Goal: Task Accomplishment & Management: Complete application form

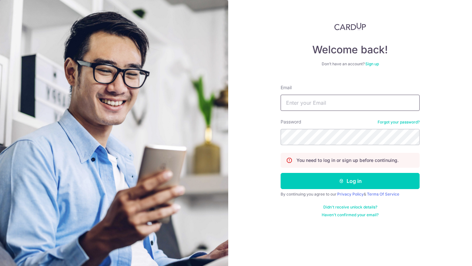
type input "[EMAIL_ADDRESS][DOMAIN_NAME]"
click at [332, 179] on button "Log in" at bounding box center [350, 181] width 139 height 16
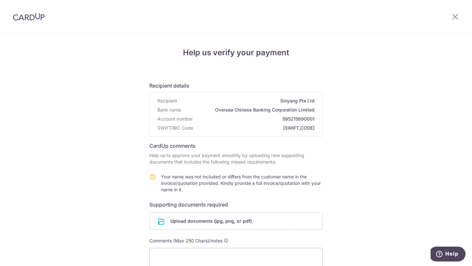
scroll to position [83, 0]
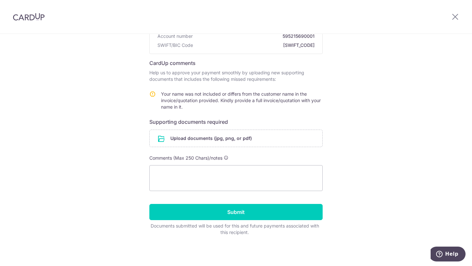
click at [240, 143] on input "file" at bounding box center [236, 138] width 173 height 17
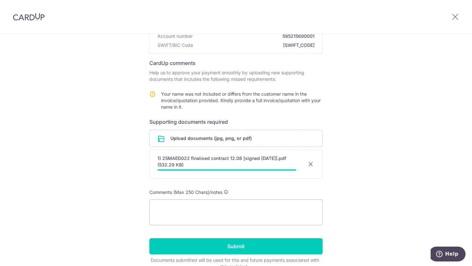
click at [368, 146] on div "Help us verify your payment Recipient details Recipient Sinyang Pte Ltd Bank na…" at bounding box center [236, 125] width 472 height 349
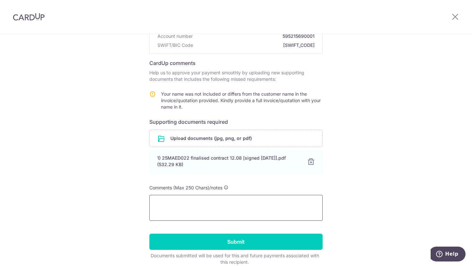
click at [229, 206] on textarea at bounding box center [235, 208] width 173 height 26
click at [278, 204] on textarea at bounding box center [235, 208] width 173 height 26
type textarea "Gekki"
paste textarea "Your name was not included or differs from the customer name in the invoice/quo…"
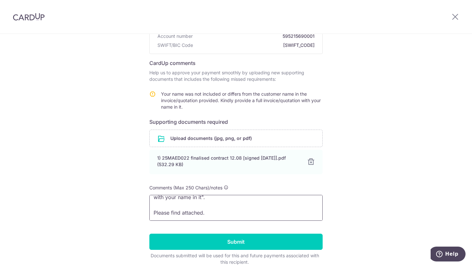
click at [202, 212] on textarea "Hello, in relation to the following query from CardUp: "Your name was not inclu…" at bounding box center [235, 208] width 173 height 26
click at [220, 211] on textarea "Hello, in relation to the following query from CardUp: "Your name was not inclu…" at bounding box center [235, 208] width 173 height 26
click at [228, 212] on textarea "Hello, in relation to the following query from CardUp: "Your name was not inclu…" at bounding box center [235, 208] width 173 height 26
click at [205, 212] on textarea "Hello, in relation to the following query from CardUp: "Your name was not inclu…" at bounding box center [235, 208] width 173 height 26
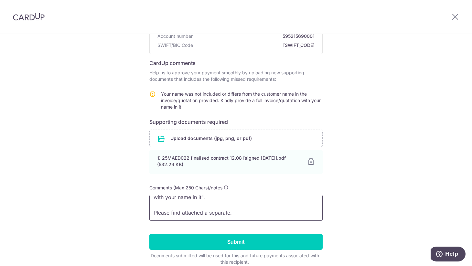
click at [221, 211] on textarea "Hello, in relation to the following query from CardUp: "Your name was not inclu…" at bounding box center [235, 208] width 173 height 26
click at [230, 211] on textarea "Hello, in relation to the following query from CardUp: "Your name was not inclu…" at bounding box center [235, 208] width 173 height 26
click at [244, 198] on textarea "Hello, in relation to the following query from CardUp: "Your name was not inclu…" at bounding box center [235, 208] width 173 height 26
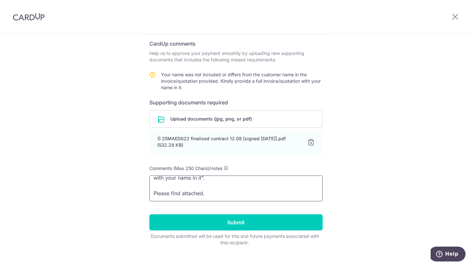
scroll to position [113, 0]
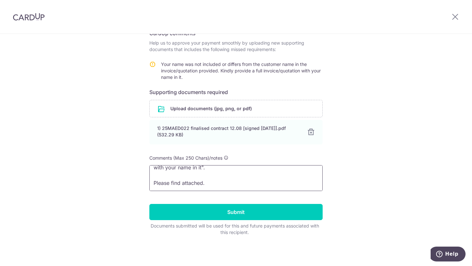
click at [284, 179] on textarea "Hello, in relation to the following query from CardUp: "Your name was not inclu…" at bounding box center [235, 178] width 173 height 26
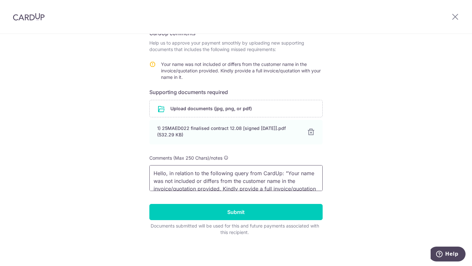
scroll to position [29, 0]
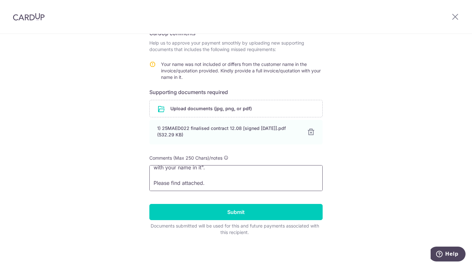
type textarea "Hello, in relation to the following query from CardUp: "Your name was not inclu…"
drag, startPoint x: 240, startPoint y: 181, endPoint x: 252, endPoint y: 180, distance: 12.1
click at [240, 181] on textarea "Hello, in relation to the following query from CardUp: "Your name was not inclu…" at bounding box center [235, 178] width 173 height 26
click at [293, 178] on textarea "Hello, in relation to the following query from CardUp: "Your name was not inclu…" at bounding box center [235, 178] width 173 height 26
click at [199, 179] on textarea "Hello, in relation to the following query from CardUp: "Your name was not inclu…" at bounding box center [235, 178] width 173 height 26
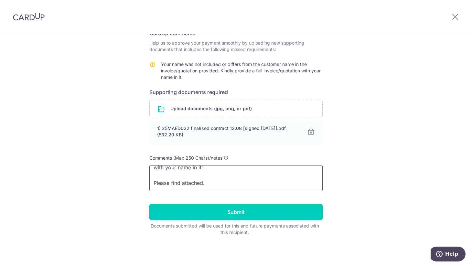
click at [201, 180] on textarea "Hello, in relation to the following query from CardUp: "Your name was not inclu…" at bounding box center [235, 178] width 173 height 26
click at [239, 179] on textarea "Hello, in relation to the following query from CardUp: "Your name was not inclu…" at bounding box center [235, 178] width 173 height 26
click at [203, 182] on textarea "Hello, in relation to the following query from CardUp: "Your name was not inclu…" at bounding box center [235, 178] width 173 height 26
click at [248, 214] on input "Submit" at bounding box center [235, 212] width 173 height 16
